Goal: Find specific page/section: Find specific page/section

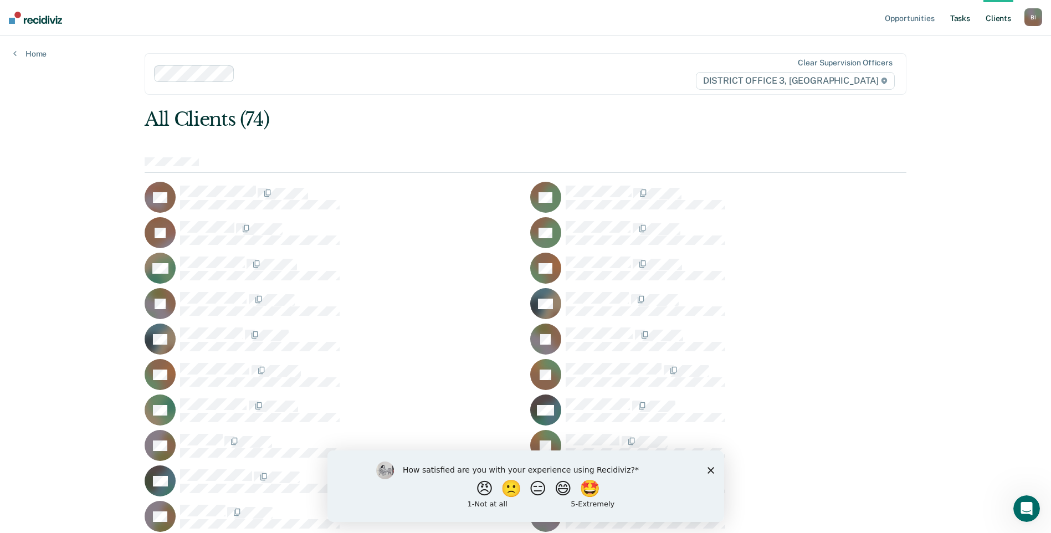
click at [966, 17] on link "Tasks" at bounding box center [960, 17] width 24 height 35
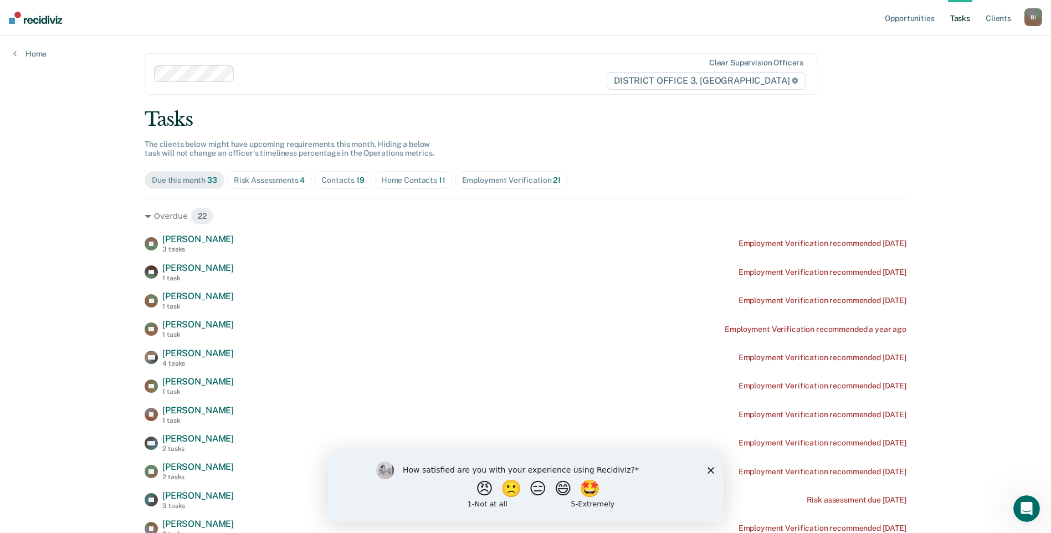
click at [419, 181] on div "Home Contacts 11" at bounding box center [413, 180] width 64 height 9
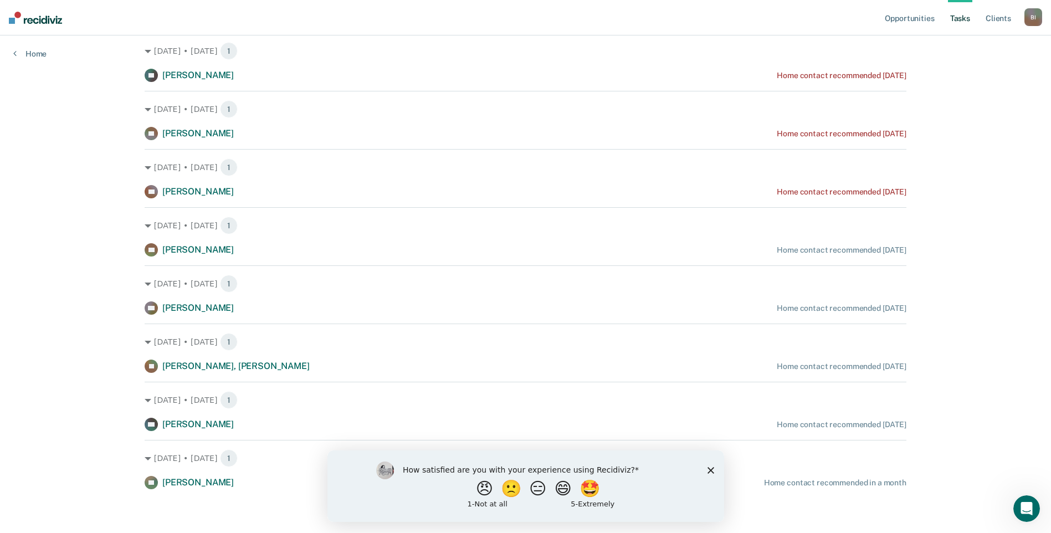
scroll to position [340, 0]
click at [706, 475] on div "How satisfied are you with your experience using Recidiviz? 😠 🙁 😑 😄 🤩 1 - Not a…" at bounding box center [525, 485] width 397 height 71
drag, startPoint x: 712, startPoint y: 470, endPoint x: 997, endPoint y: 904, distance: 519.2
click at [712, 470] on icon "Close survey" at bounding box center [710, 469] width 7 height 7
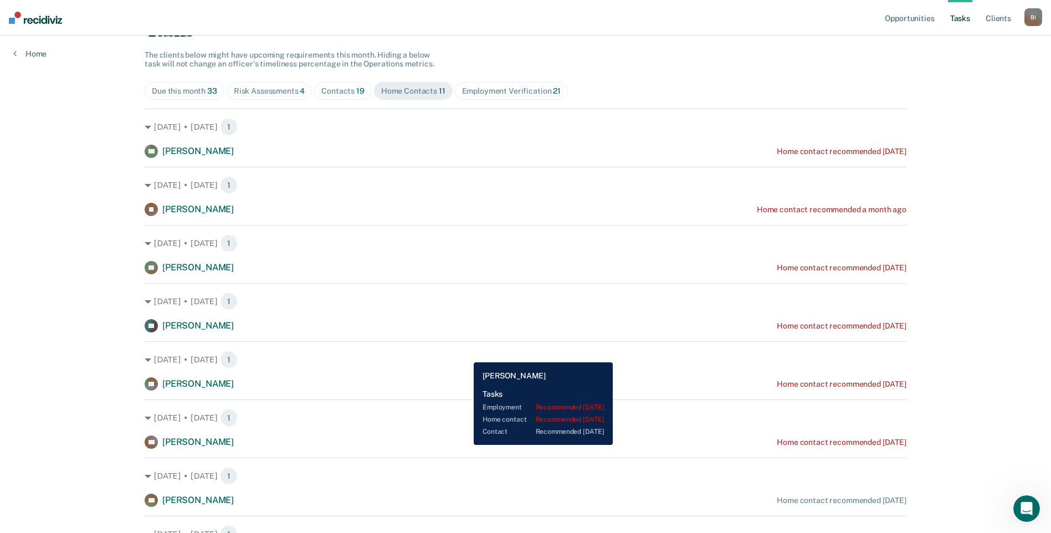
scroll to position [0, 0]
